Goal: Task Accomplishment & Management: Manage account settings

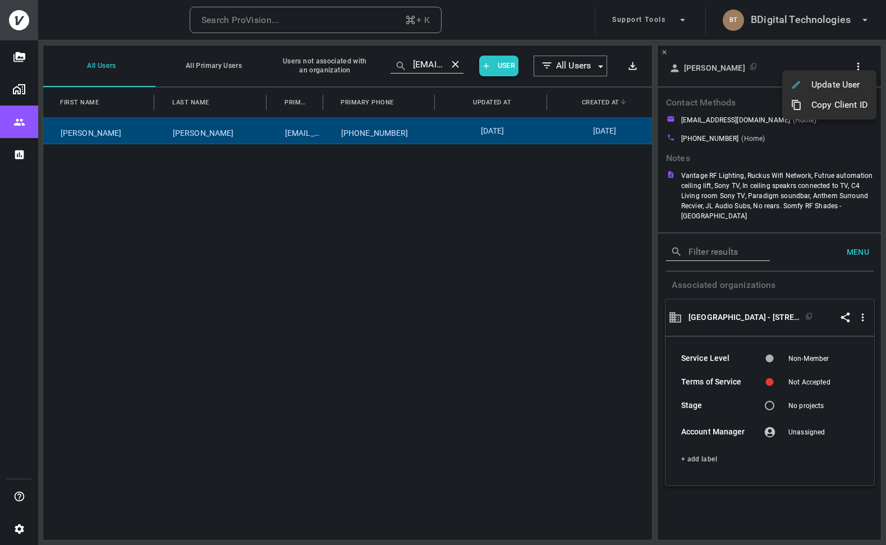
click at [812, 24] on div at bounding box center [443, 272] width 886 height 545
click at [794, 25] on h6 "BDigital Technologies" at bounding box center [801, 20] width 100 height 16
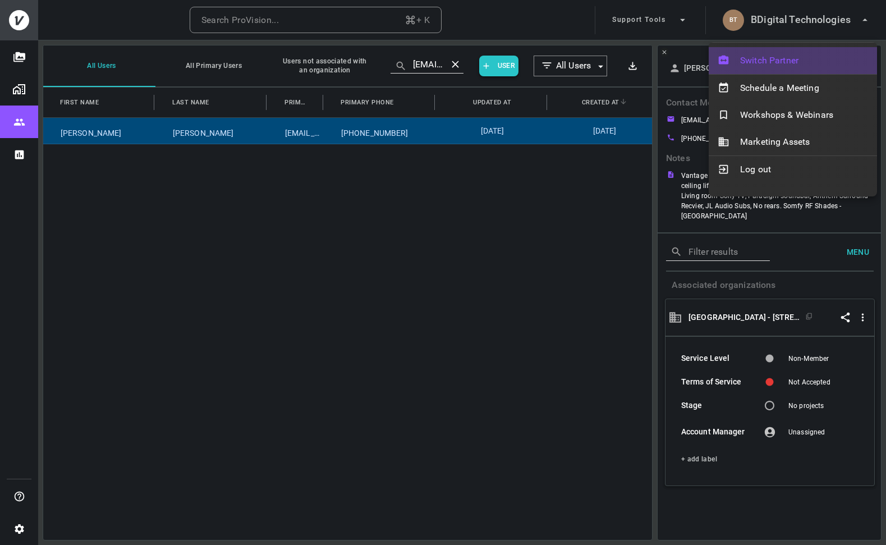
click at [783, 54] on span "Switch Partner" at bounding box center [804, 60] width 128 height 13
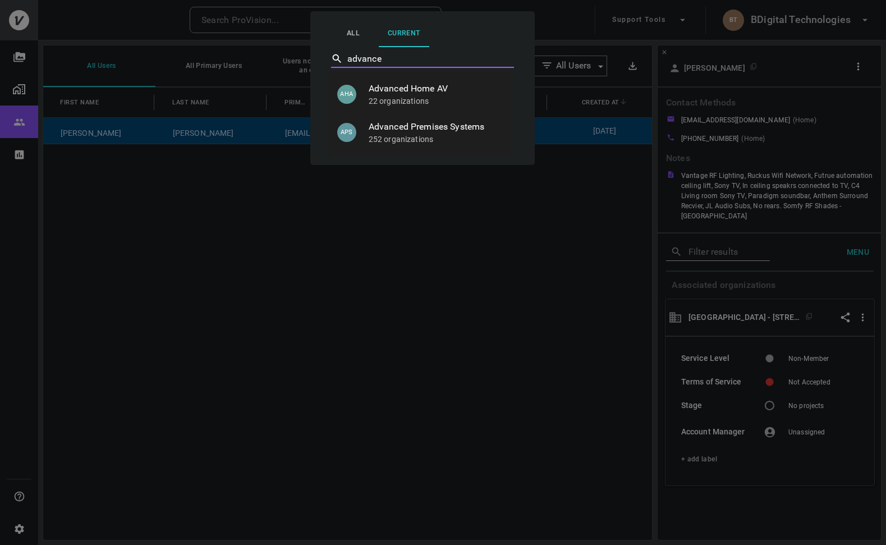
type input "advanced"
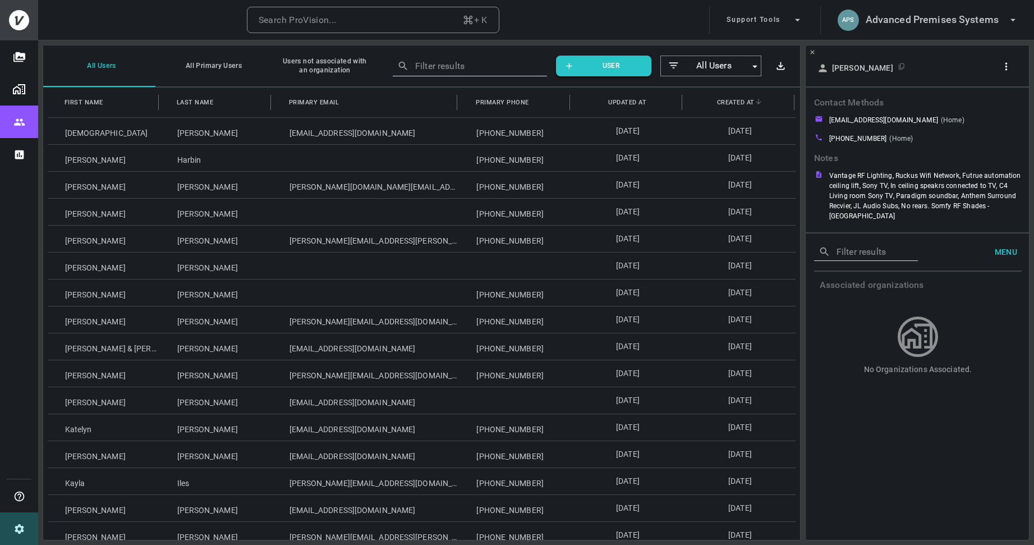
click at [18, 528] on icon "Settings" at bounding box center [19, 529] width 12 height 12
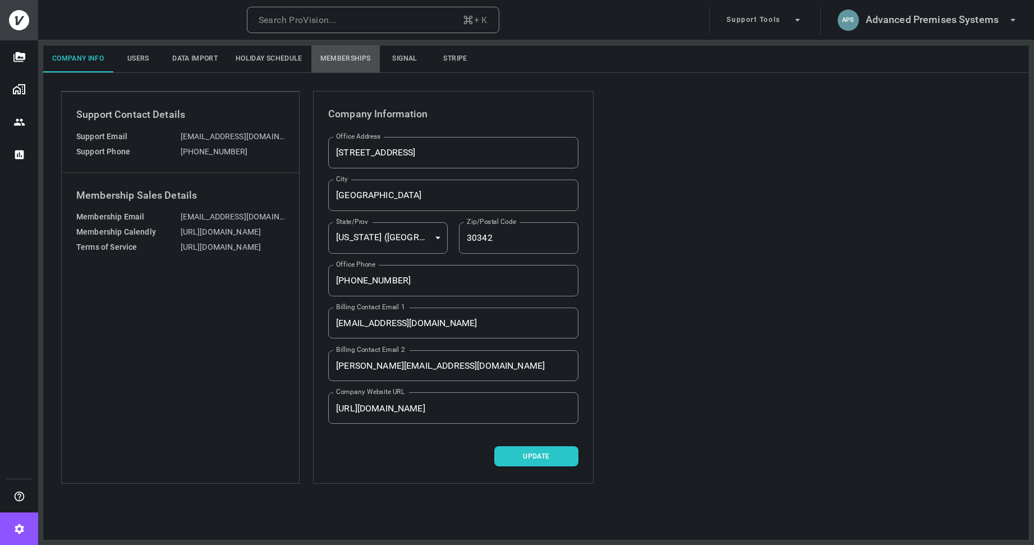
click at [342, 58] on button "Memberships" at bounding box center [345, 58] width 68 height 27
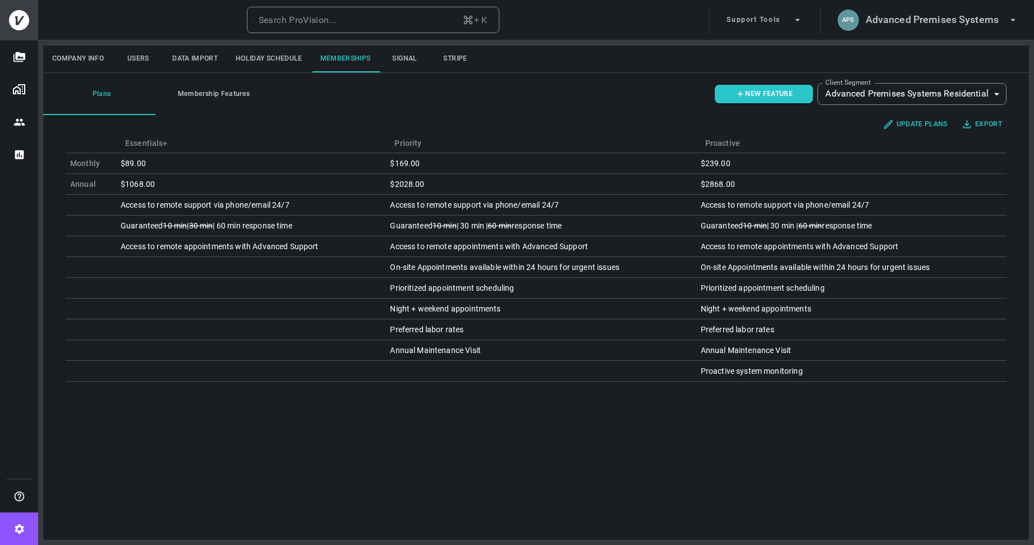
click at [215, 95] on button "Membership Features" at bounding box center [211, 94] width 112 height 42
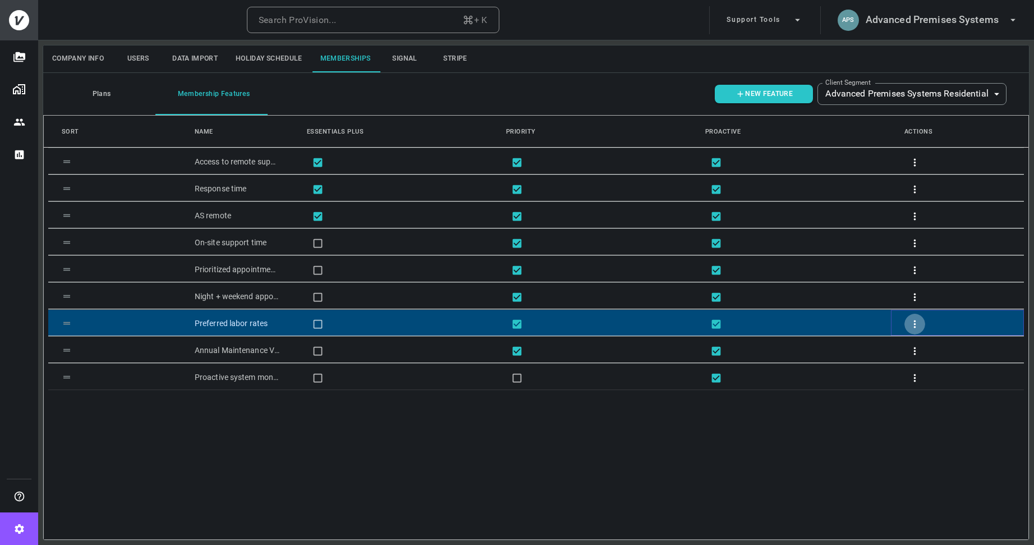
click at [885, 324] on icon "button" at bounding box center [915, 324] width 12 height 12
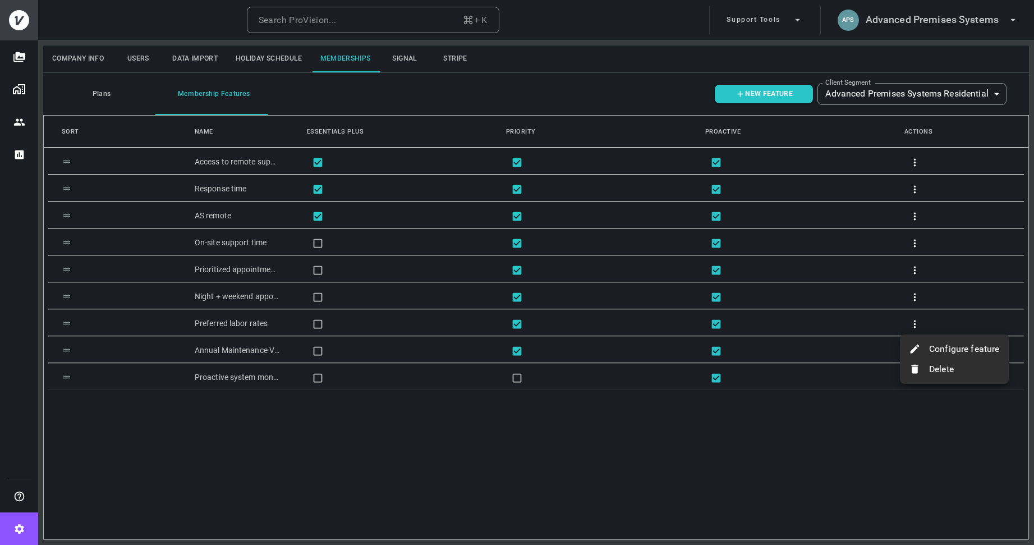
click at [885, 346] on p "Configure feature" at bounding box center [964, 348] width 71 height 13
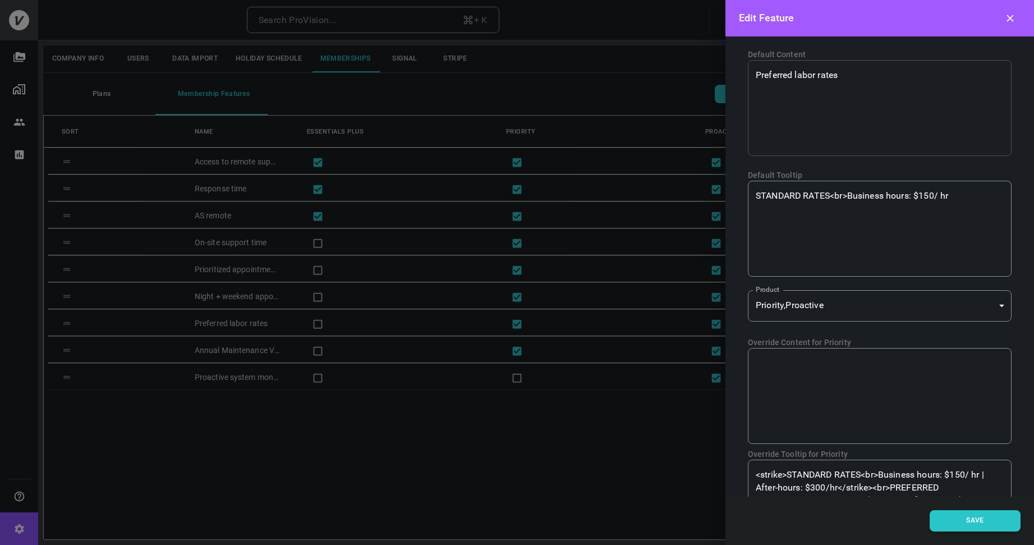
scroll to position [50, 0]
click at [885, 194] on textarea "STANDARD RATES<br>Business hours: $150/ hr" at bounding box center [880, 226] width 248 height 77
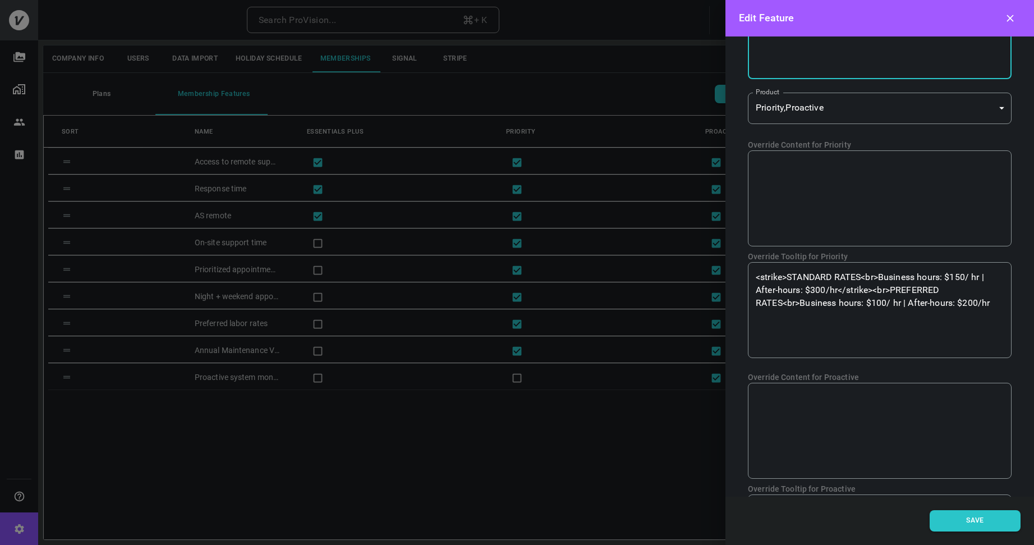
scroll to position [270, 0]
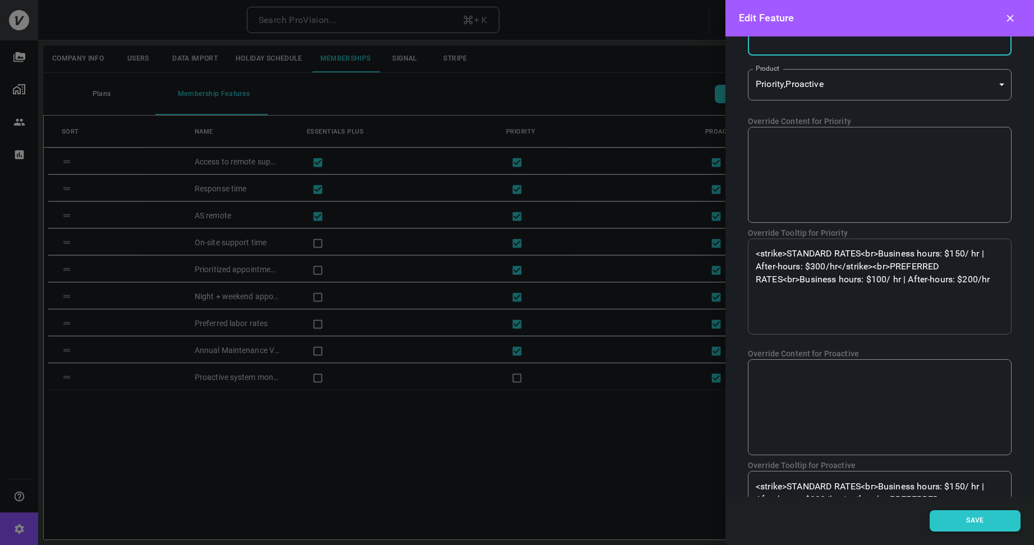
type textarea "STANDARD RATES<br>Business hours: $275/ hr"
click at [885, 255] on textarea "<strike>STANDARD RATES<br>Business hours: $150/ hr | After-hours: $300/hr</stri…" at bounding box center [880, 285] width 248 height 77
click at [825, 265] on textarea "<strike>STANDARD RATES<br>Business hours: $275/ hr | After-hours: $300/hr</stri…" at bounding box center [880, 285] width 248 height 77
click at [885, 279] on textarea "<strike>STANDARD RATES<br>Business hours: $275/ hr | After-hours: $550/hr</stri…" at bounding box center [880, 285] width 248 height 77
click at [885, 277] on textarea "<strike>STANDARD RATES<br>Business hours: $275/ hr | After-hours: $550/hr</stri…" at bounding box center [880, 285] width 248 height 77
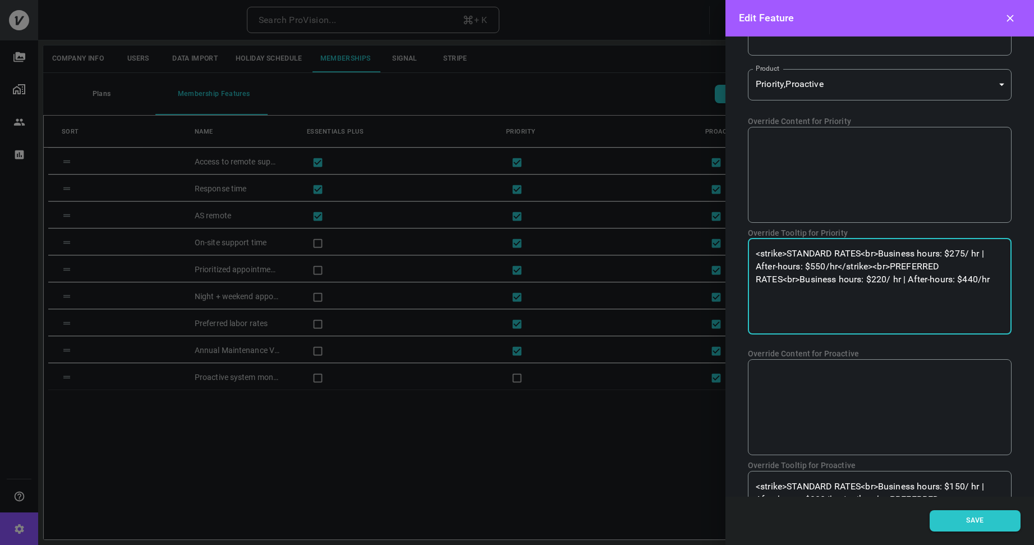
click at [885, 275] on textarea "<strike>STANDARD RATES<br>Business hours: $275/ hr | After-hours: $550/hr</stri…" at bounding box center [880, 285] width 248 height 77
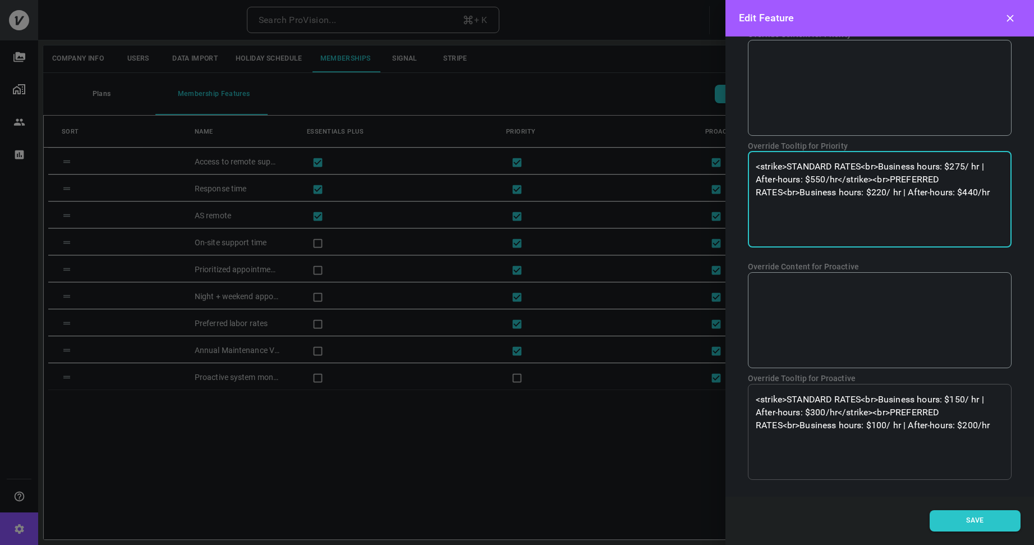
type textarea "<strike>STANDARD RATES<br>Business hours: $275/ hr | After-hours: $550/hr</stri…"
click at [880, 410] on textarea "<strike>STANDARD RATES<br>Business hours: $150/ hr | After-hours: $300/hr</stri…" at bounding box center [880, 431] width 248 height 77
paste textarea "275/ hr | After-hours: $550/hr</strike><br>PREFERRED RATES<br>Business hours: $…"
type textarea "<strike>STANDARD RATES<br>Business hours: $275/ hr | After-hours: $550/hr</stri…"
click at [885, 520] on button "Save" at bounding box center [975, 520] width 91 height 21
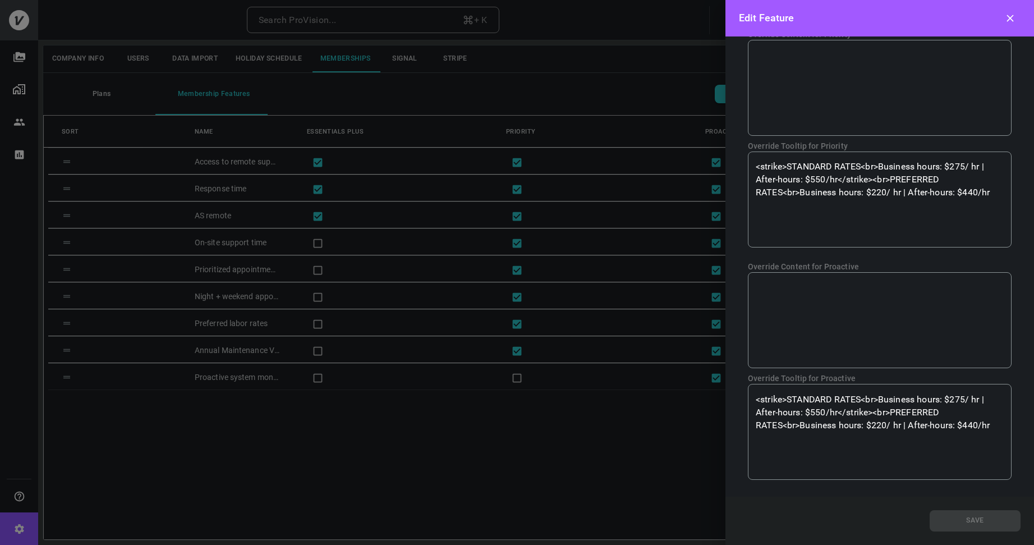
scroll to position [0, 0]
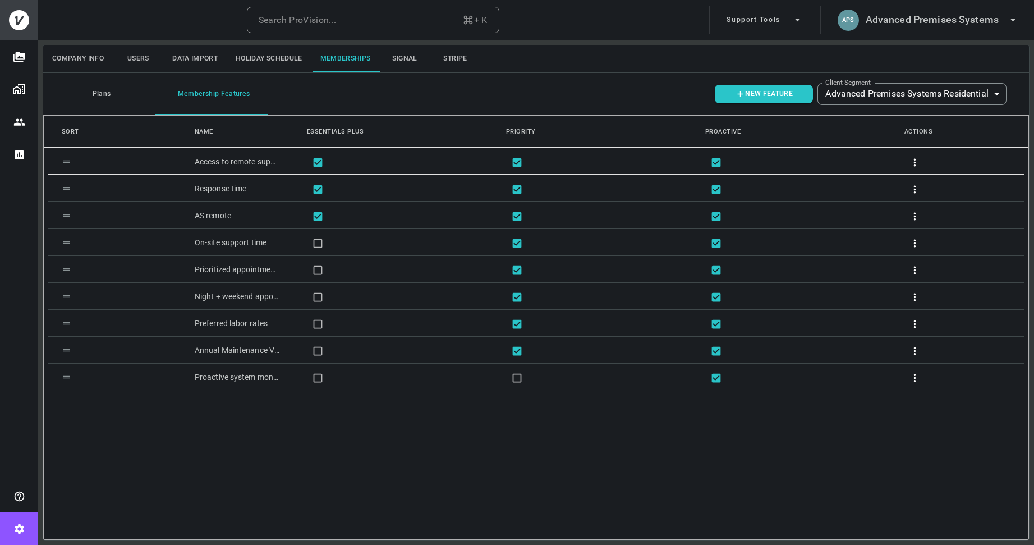
click at [91, 95] on button "Plans" at bounding box center [99, 94] width 112 height 42
